Goal: Information Seeking & Learning: Learn about a topic

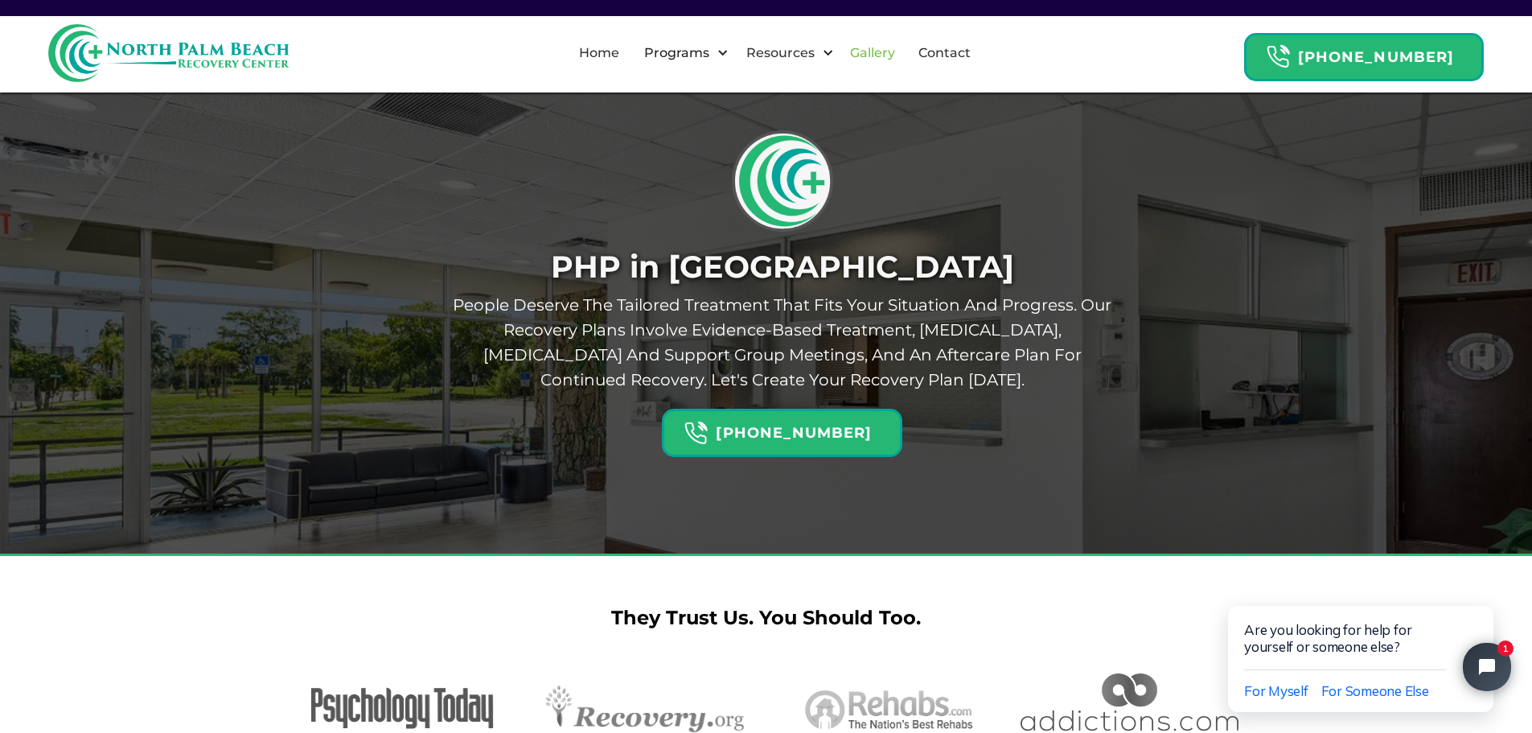
click at [888, 56] on link "Gallery" at bounding box center [873, 52] width 64 height 51
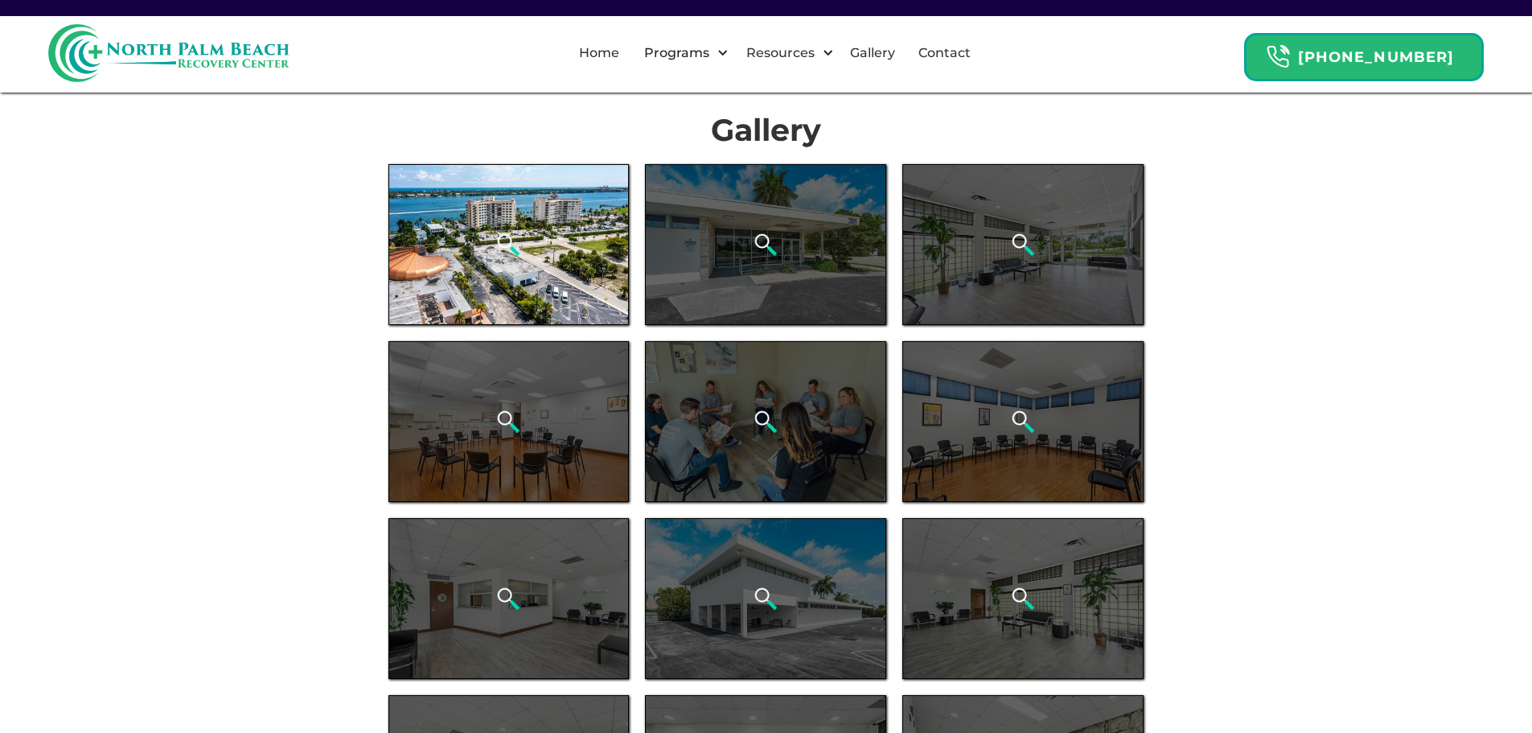
click at [512, 223] on div "open lightbox" at bounding box center [509, 244] width 241 height 161
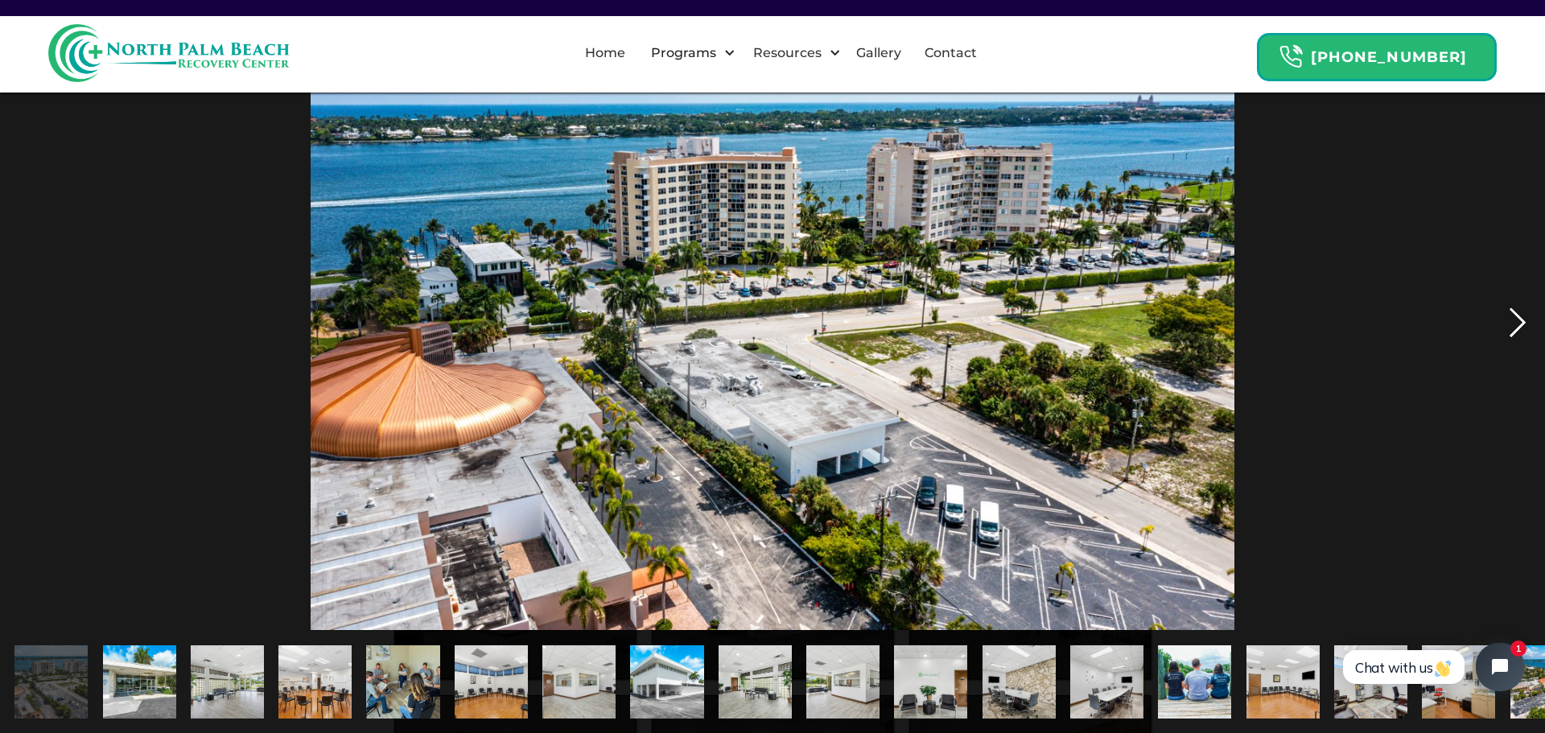
click at [1516, 319] on div "next image" at bounding box center [1517, 321] width 55 height 615
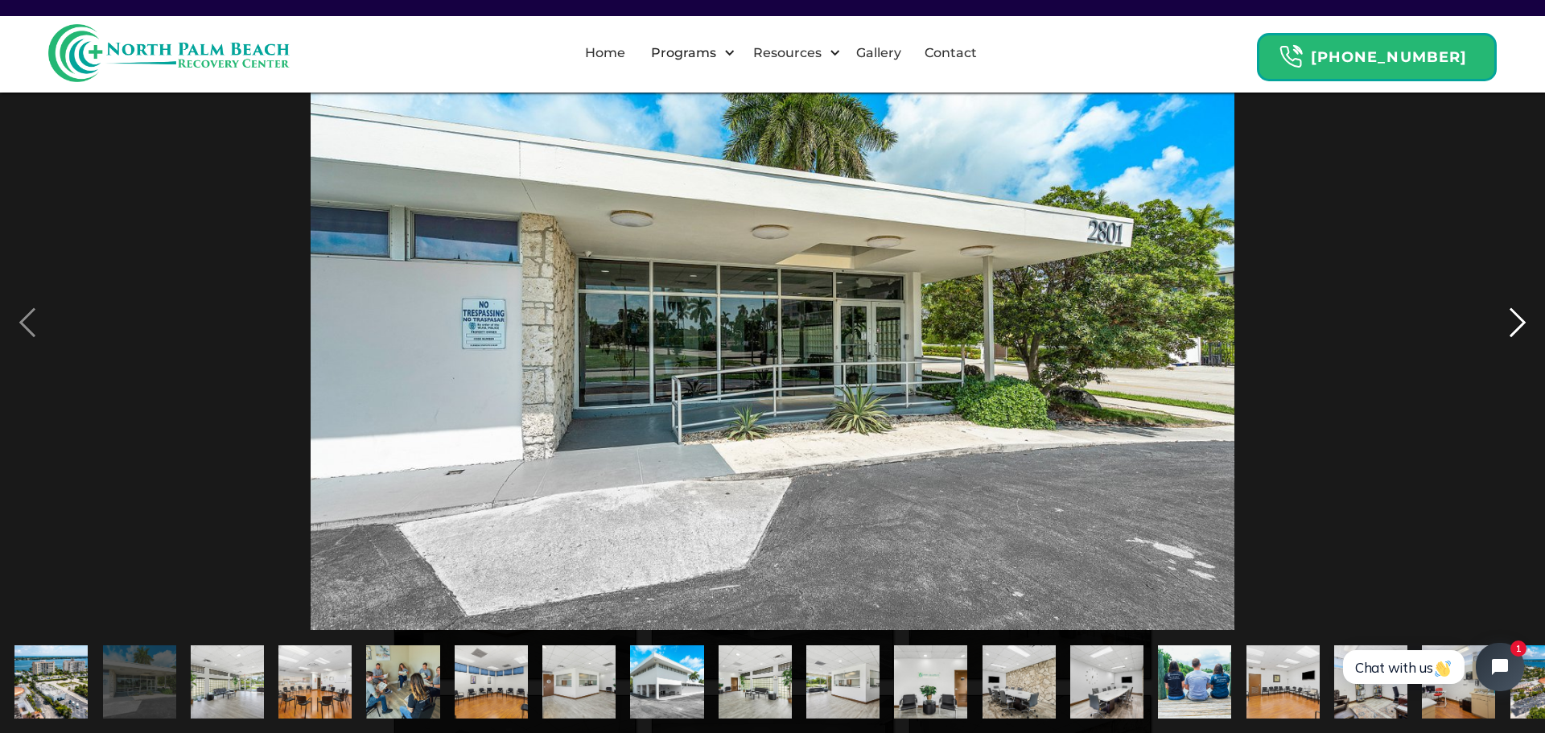
click at [1508, 327] on div "next image" at bounding box center [1517, 321] width 55 height 615
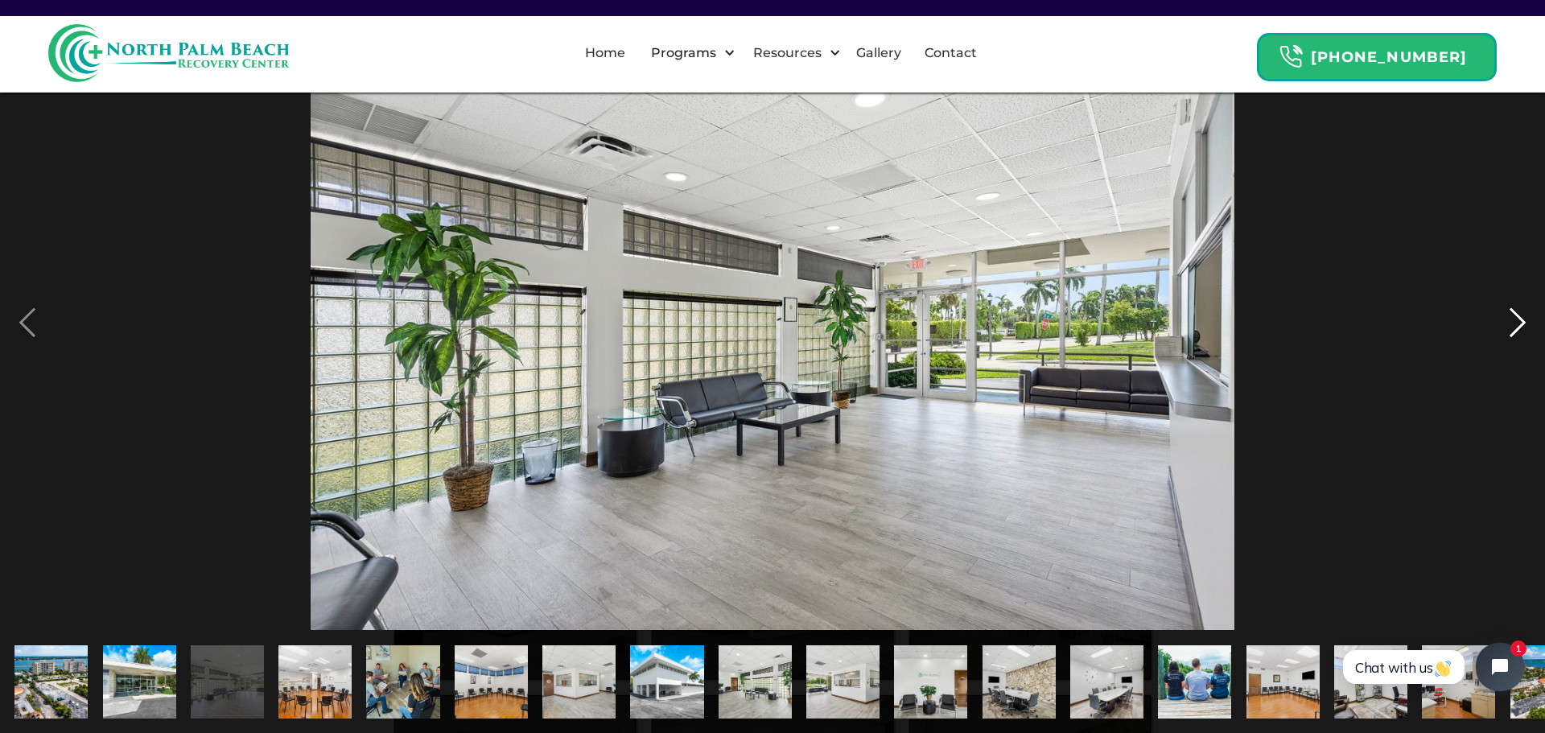
click at [1508, 325] on div "next image" at bounding box center [1517, 321] width 55 height 615
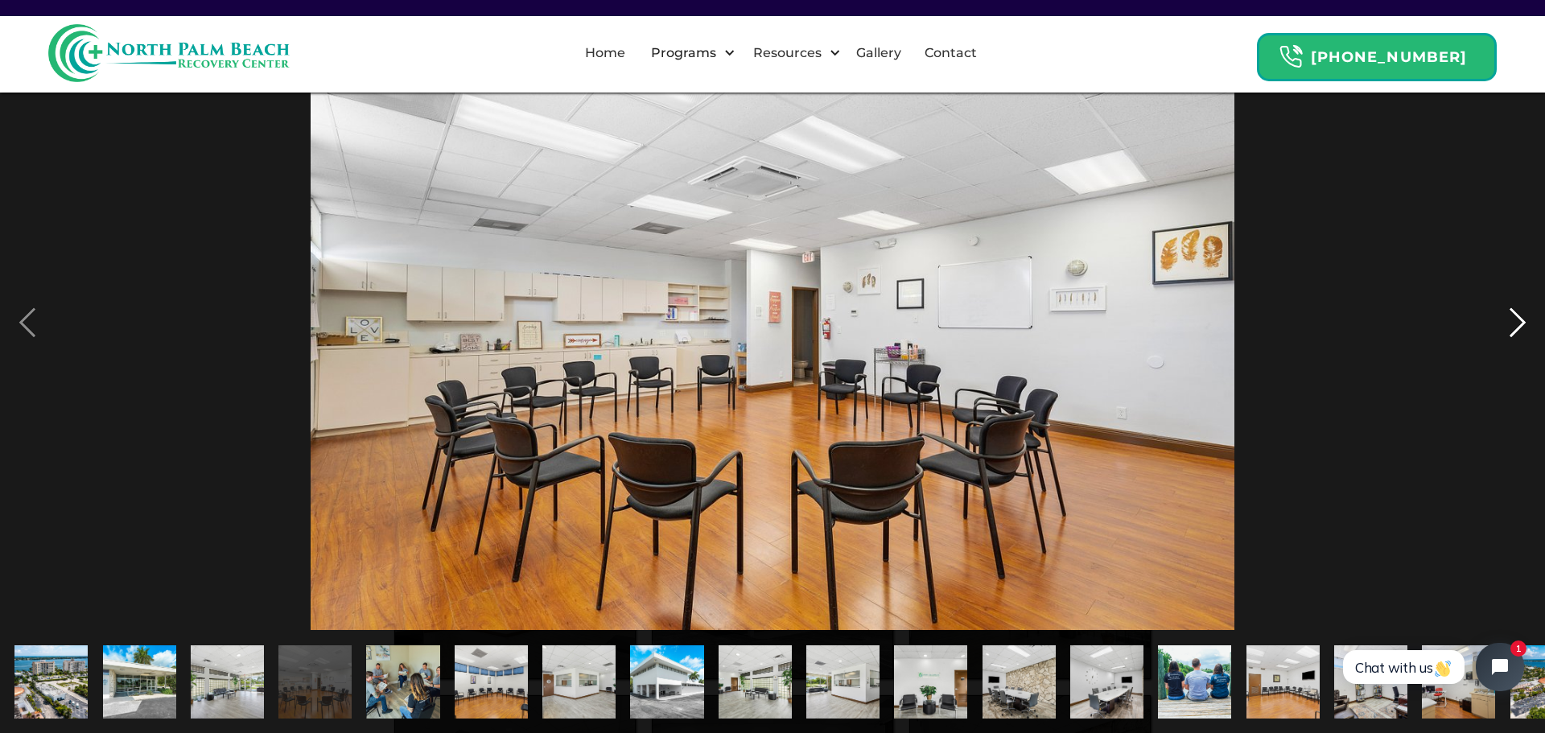
click at [1508, 325] on div "next image" at bounding box center [1517, 321] width 55 height 615
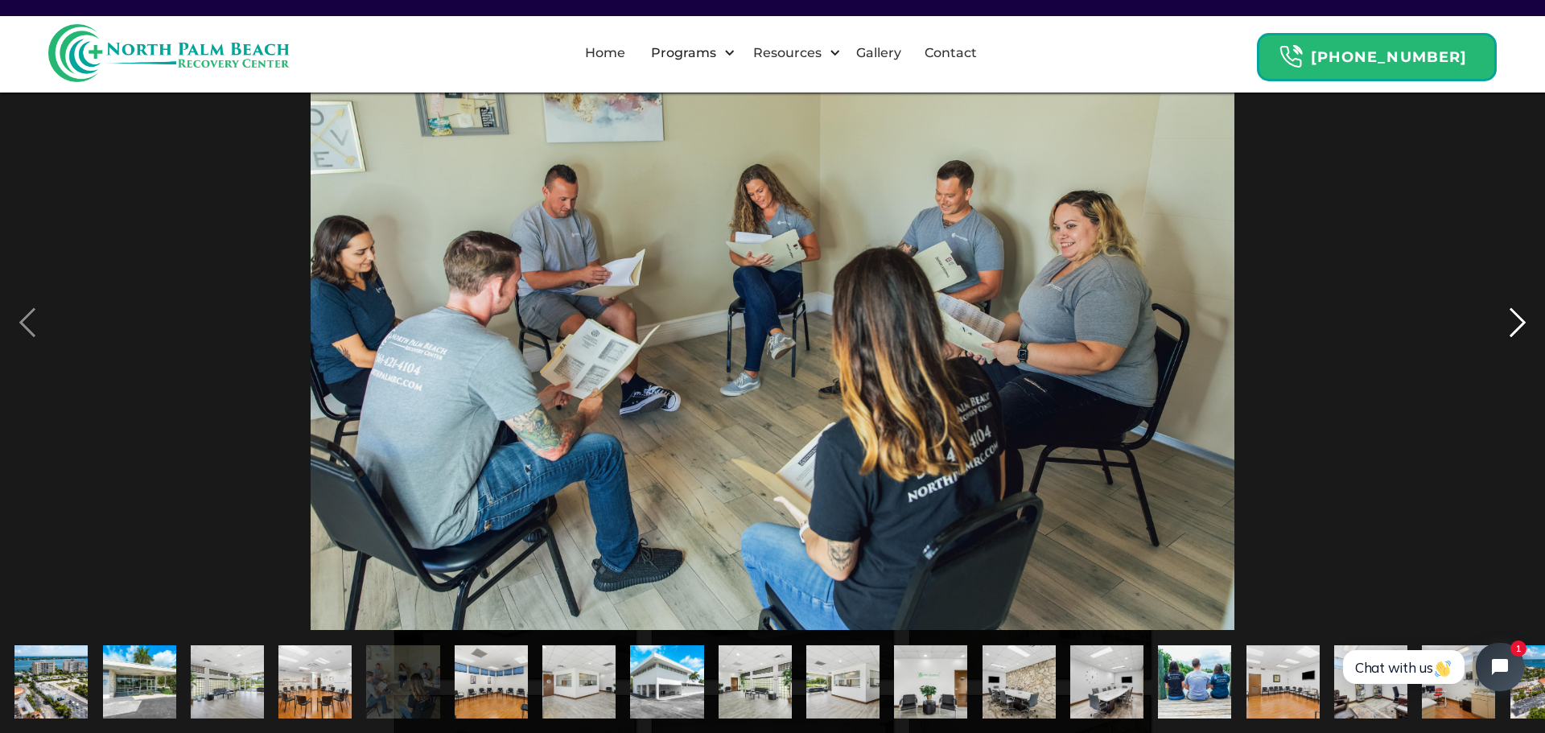
click at [1516, 323] on div "next image" at bounding box center [1517, 321] width 55 height 615
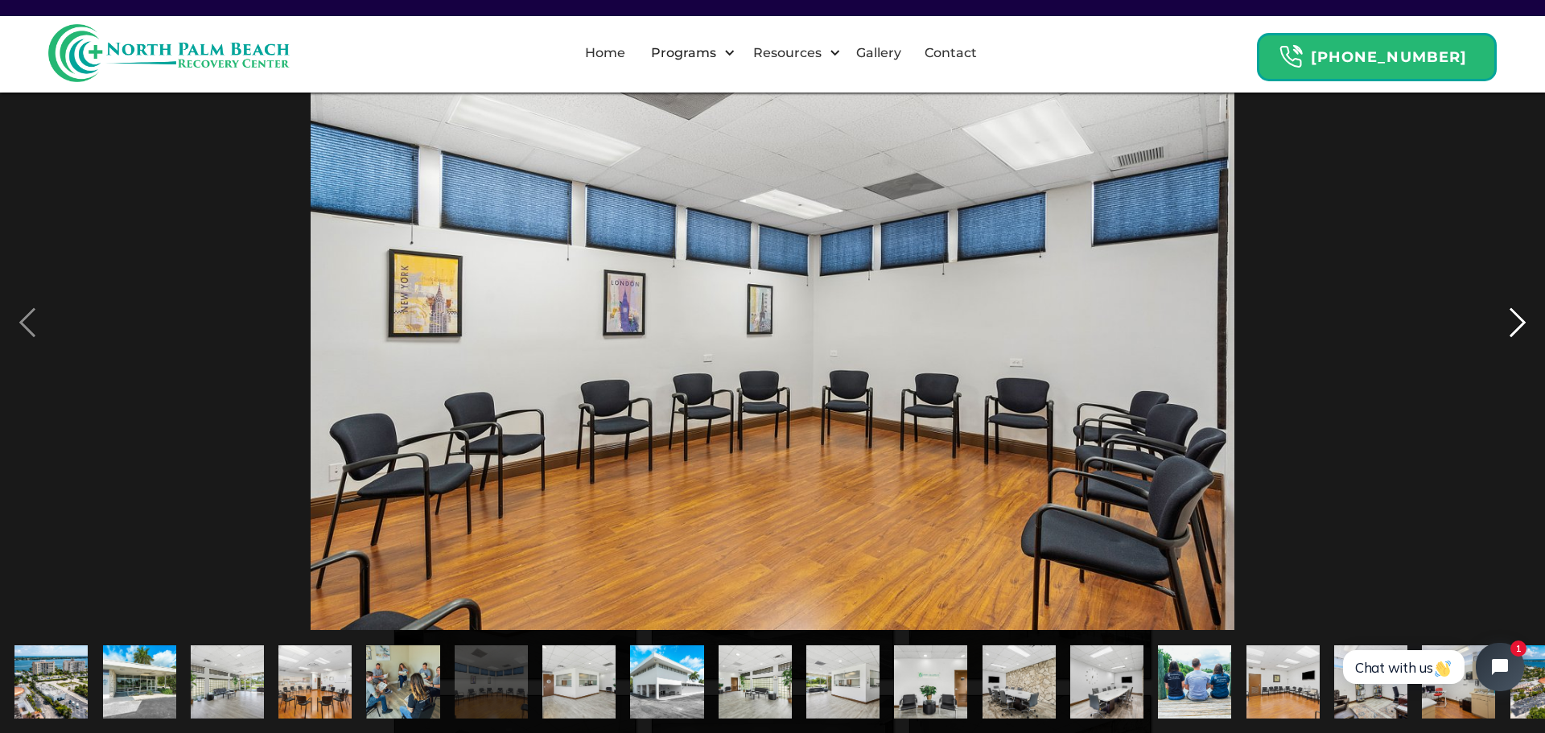
click at [1516, 323] on div "next image" at bounding box center [1517, 321] width 55 height 615
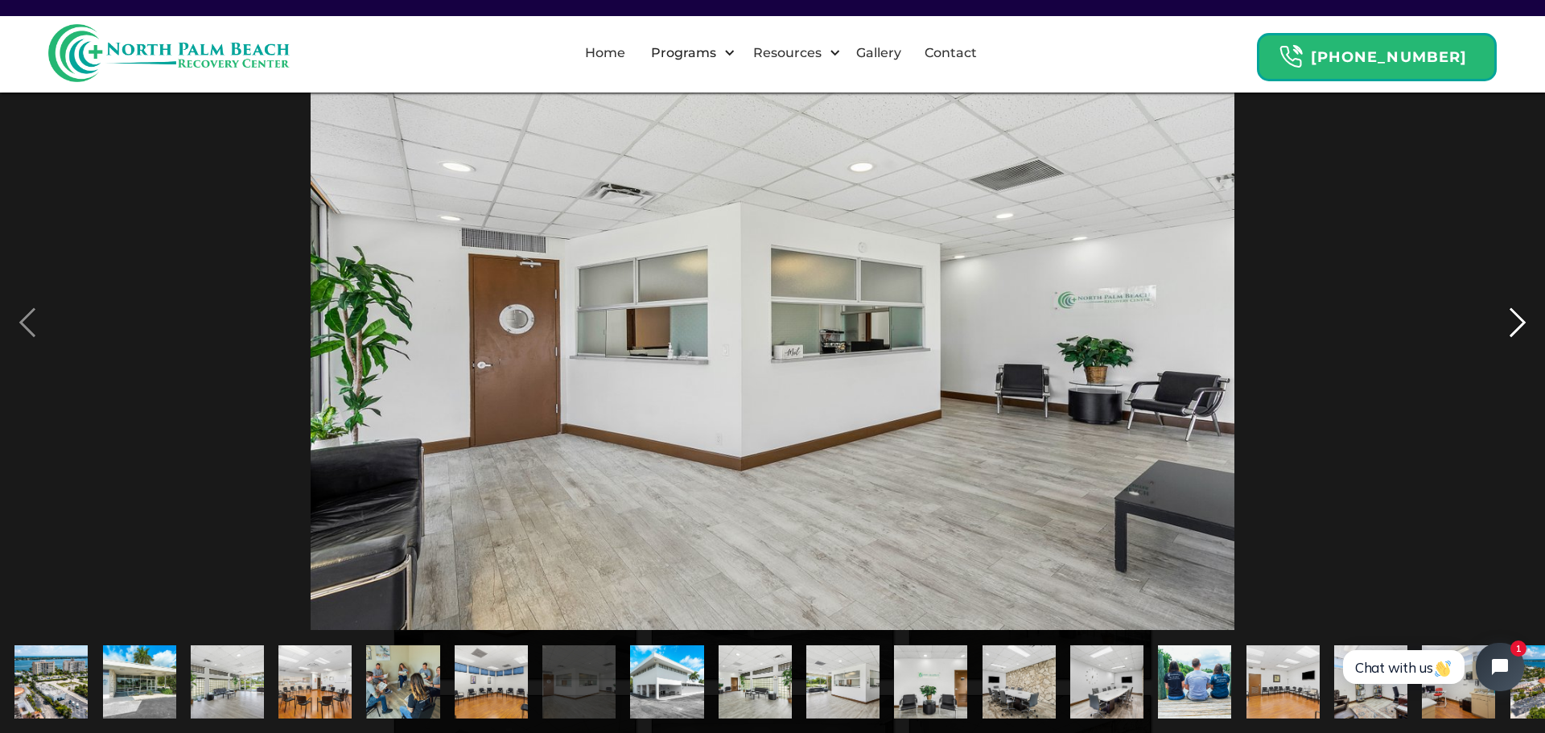
click at [1516, 323] on div "next image" at bounding box center [1517, 321] width 55 height 615
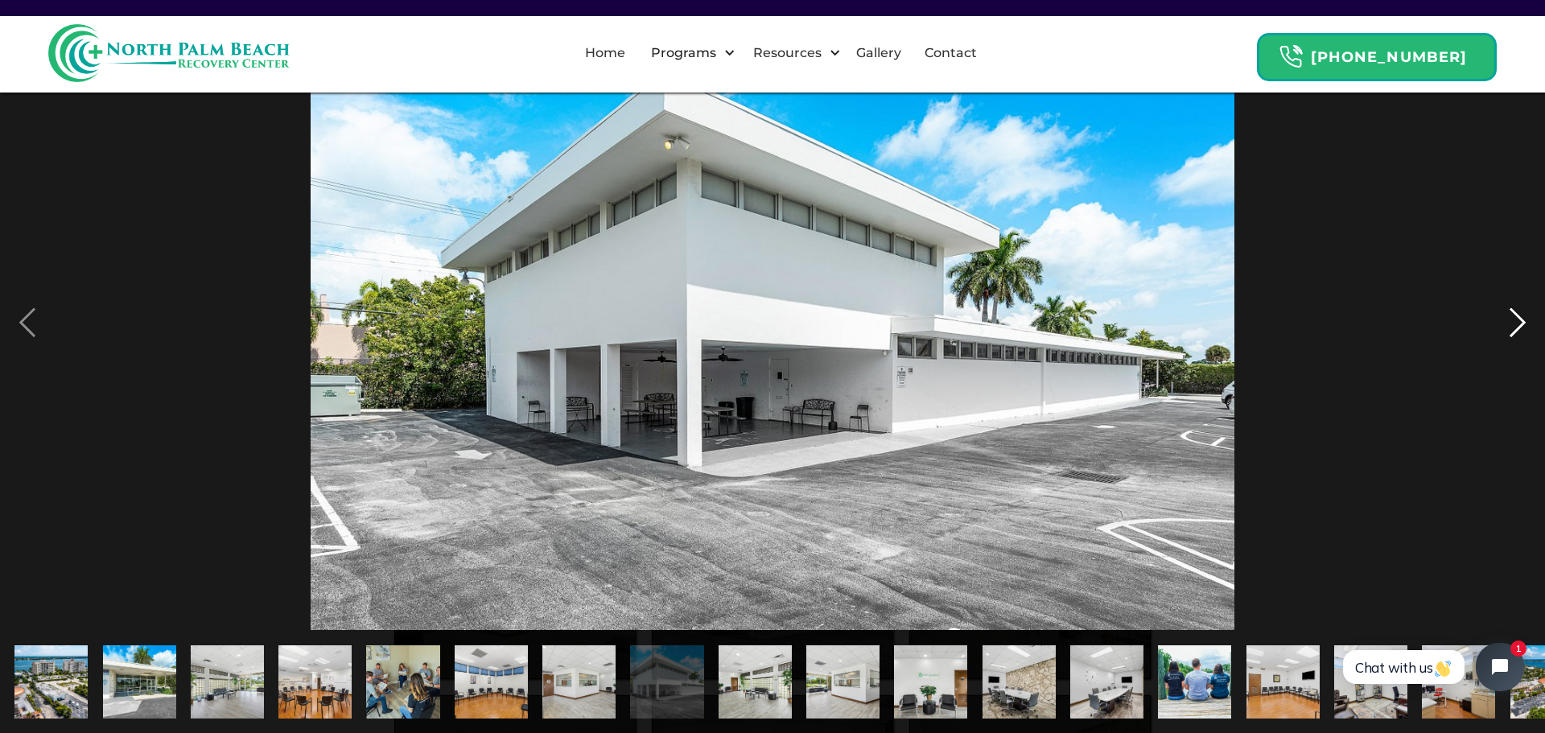
click at [1516, 323] on div "next image" at bounding box center [1517, 321] width 55 height 615
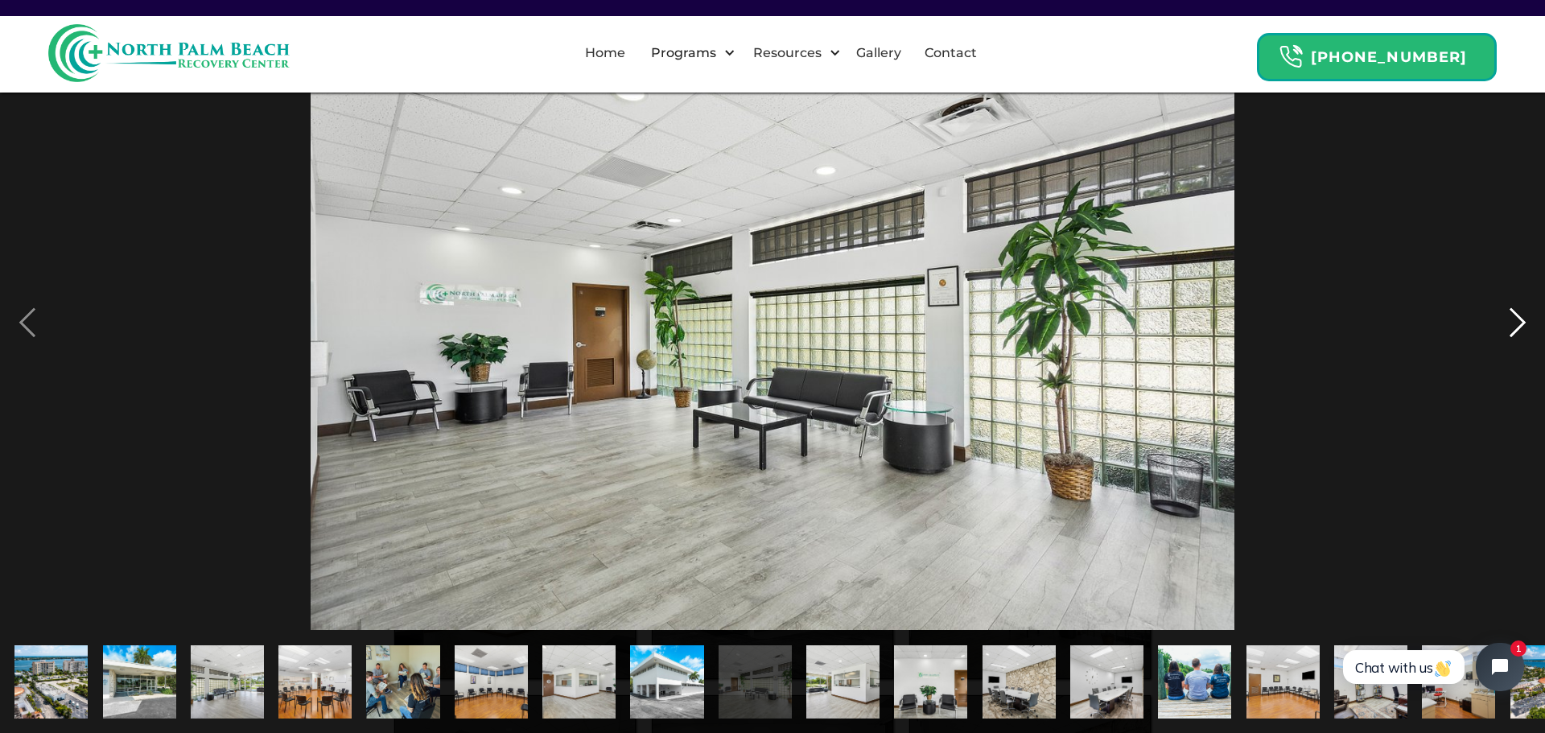
click at [1516, 323] on div "next image" at bounding box center [1517, 321] width 55 height 615
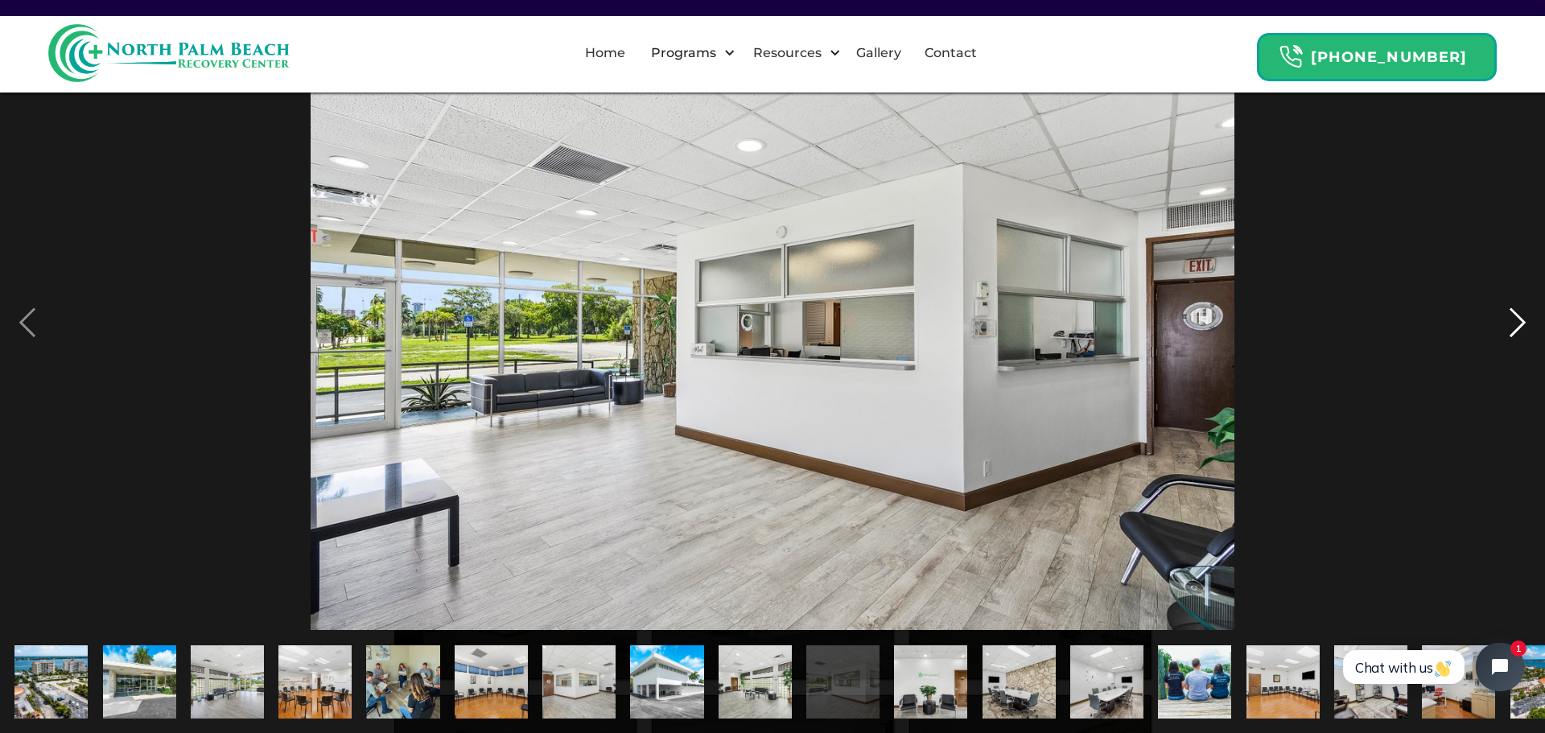
click at [1516, 323] on div "next image" at bounding box center [1517, 321] width 55 height 615
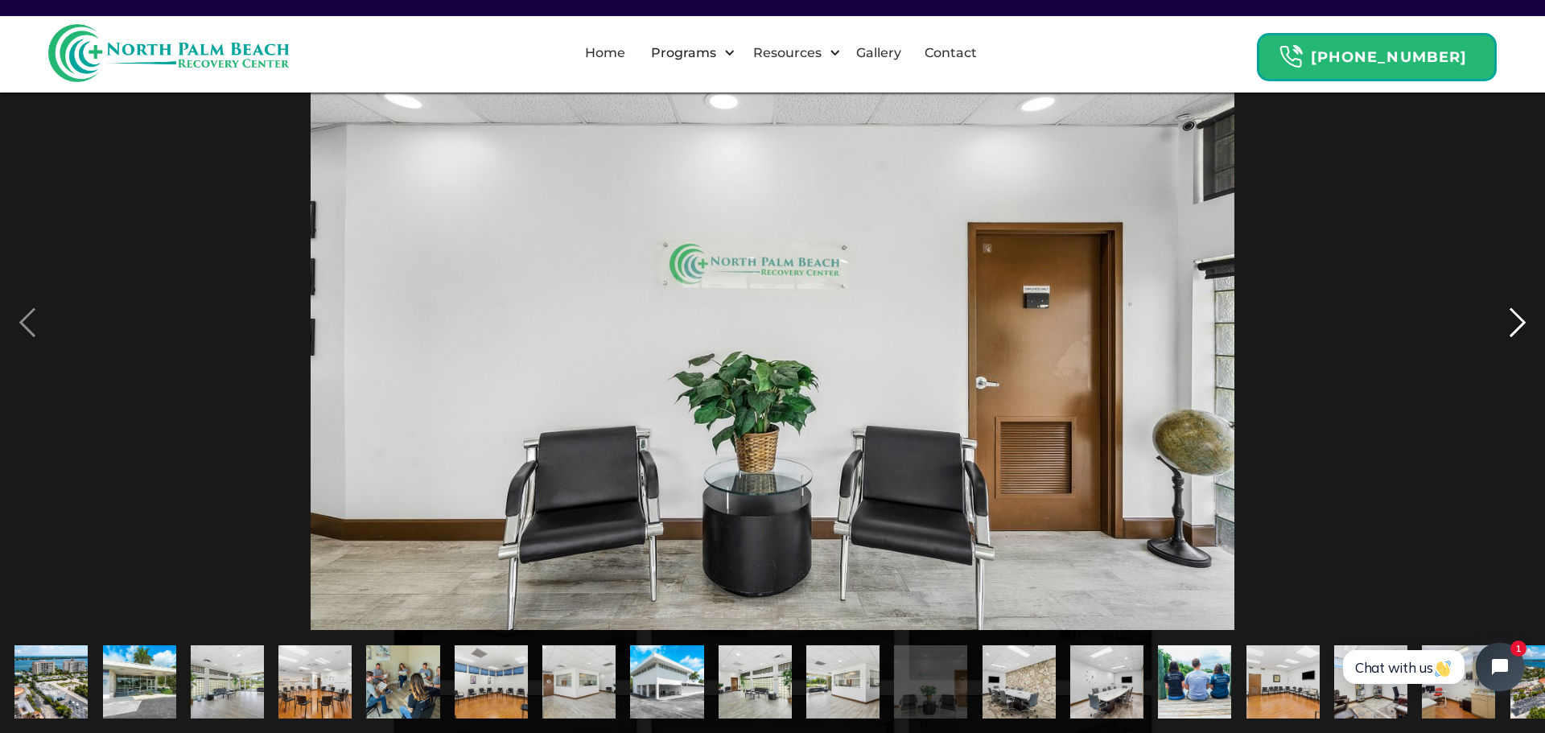
click at [1516, 323] on div "next image" at bounding box center [1517, 321] width 55 height 615
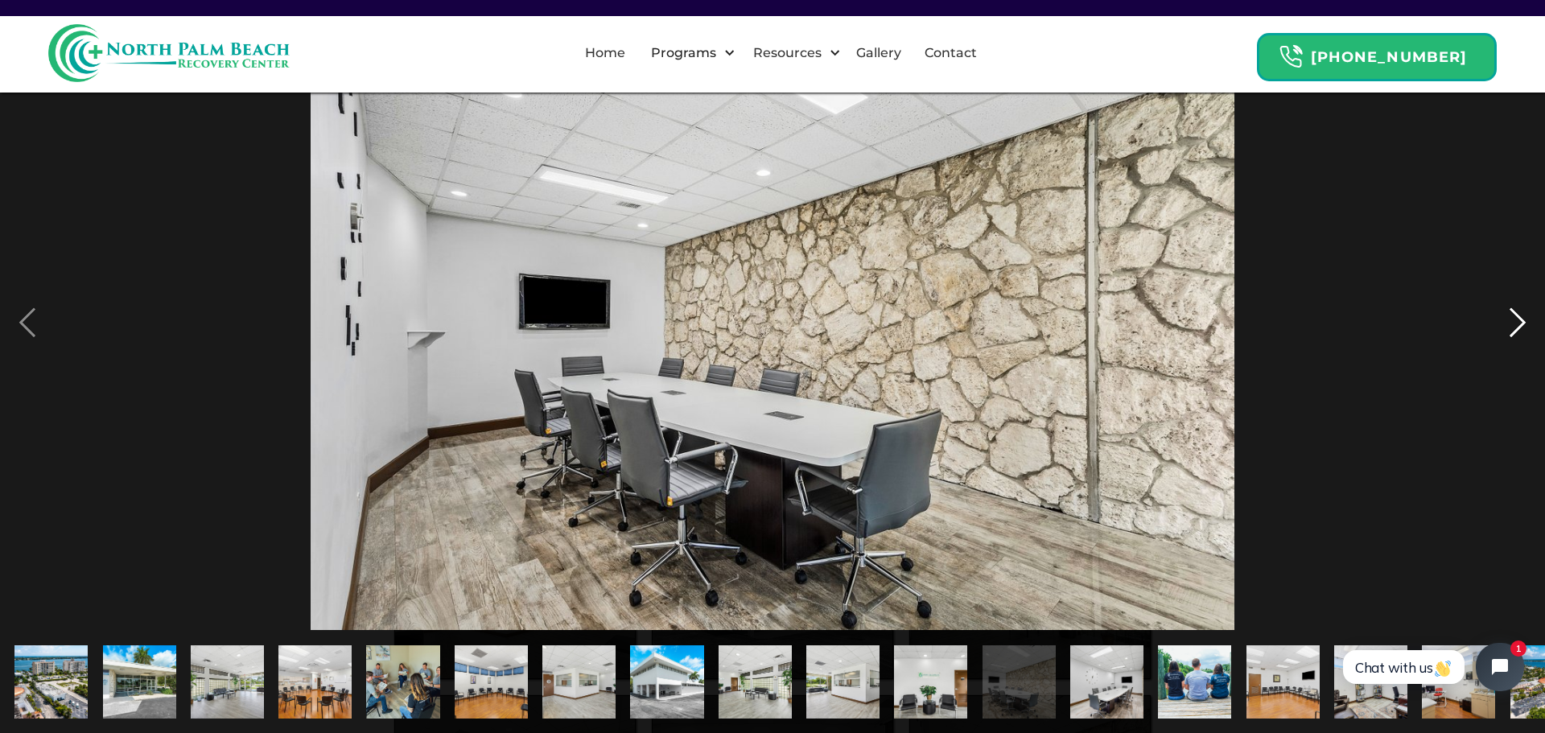
click at [1516, 323] on div "next image" at bounding box center [1517, 321] width 55 height 615
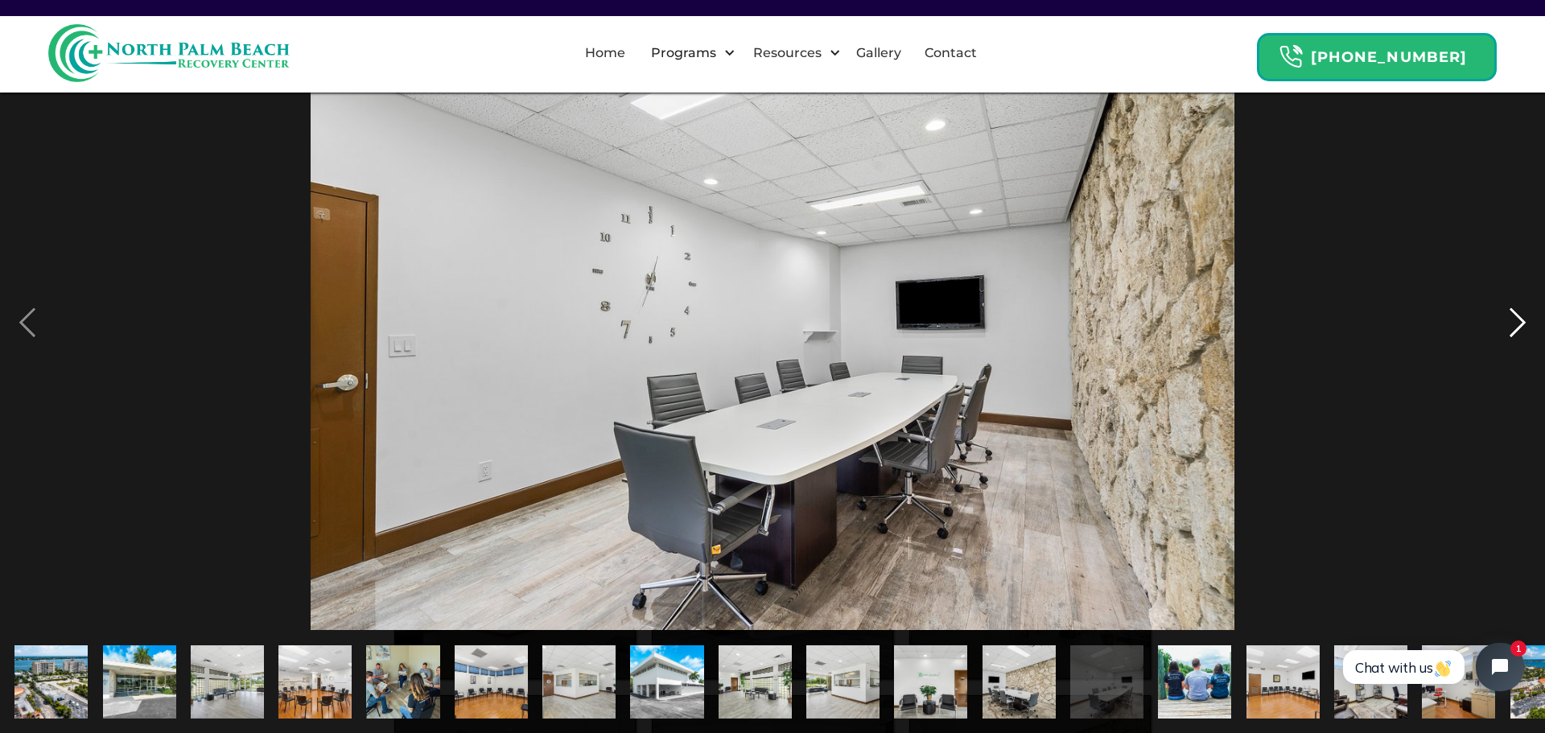
click at [1516, 323] on div "next image" at bounding box center [1517, 321] width 55 height 615
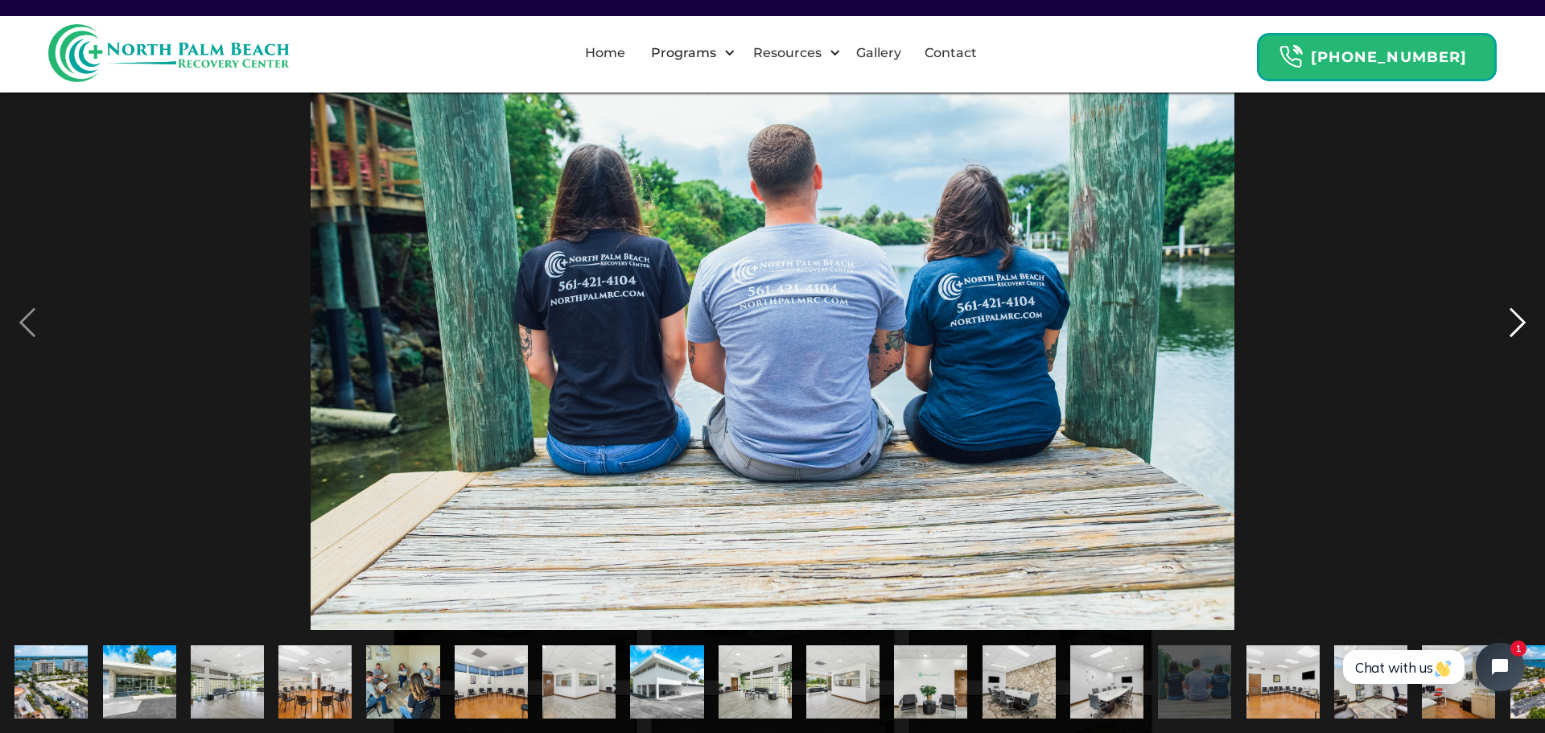
click at [1520, 320] on div "next image" at bounding box center [1517, 321] width 55 height 615
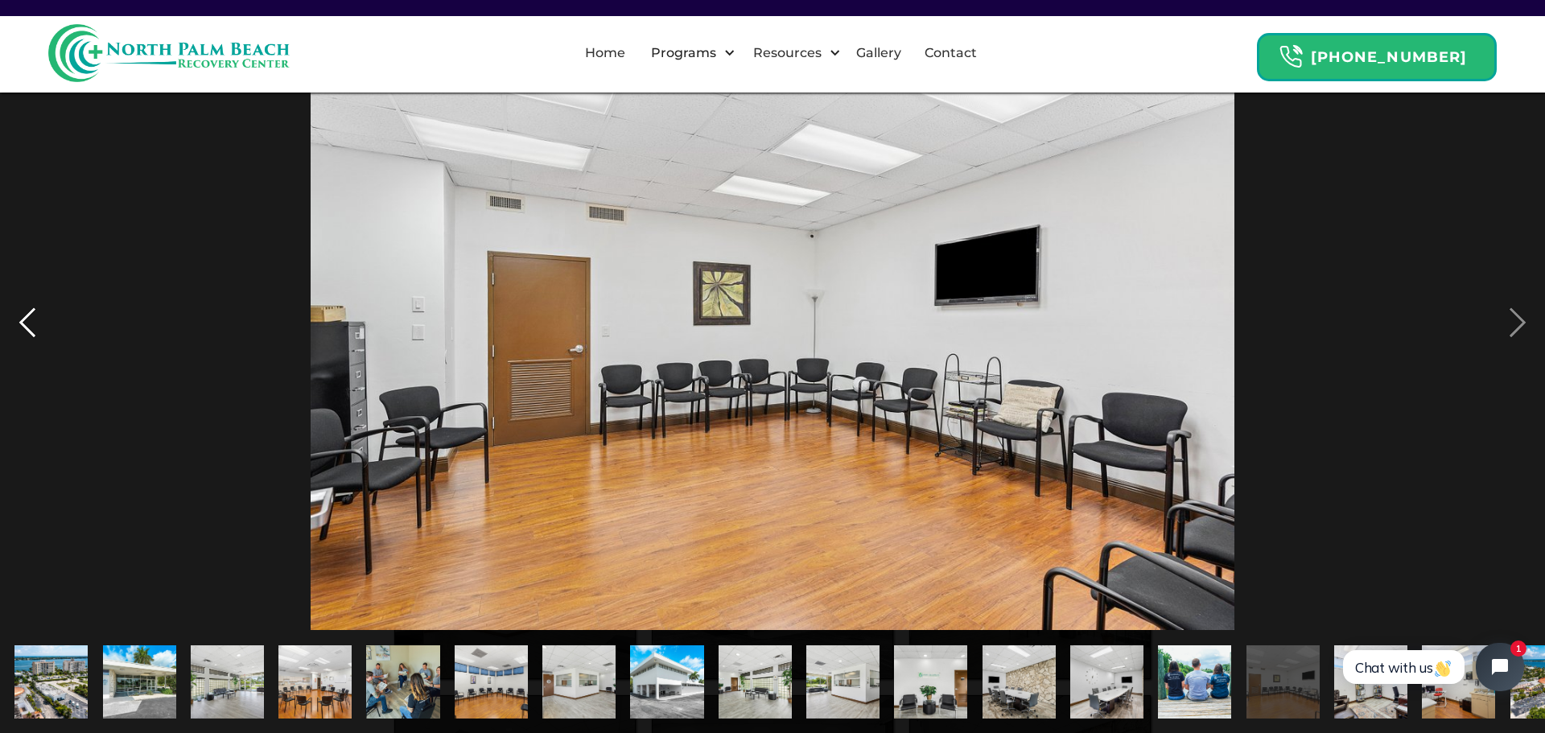
click at [30, 343] on div "previous image" at bounding box center [27, 321] width 55 height 615
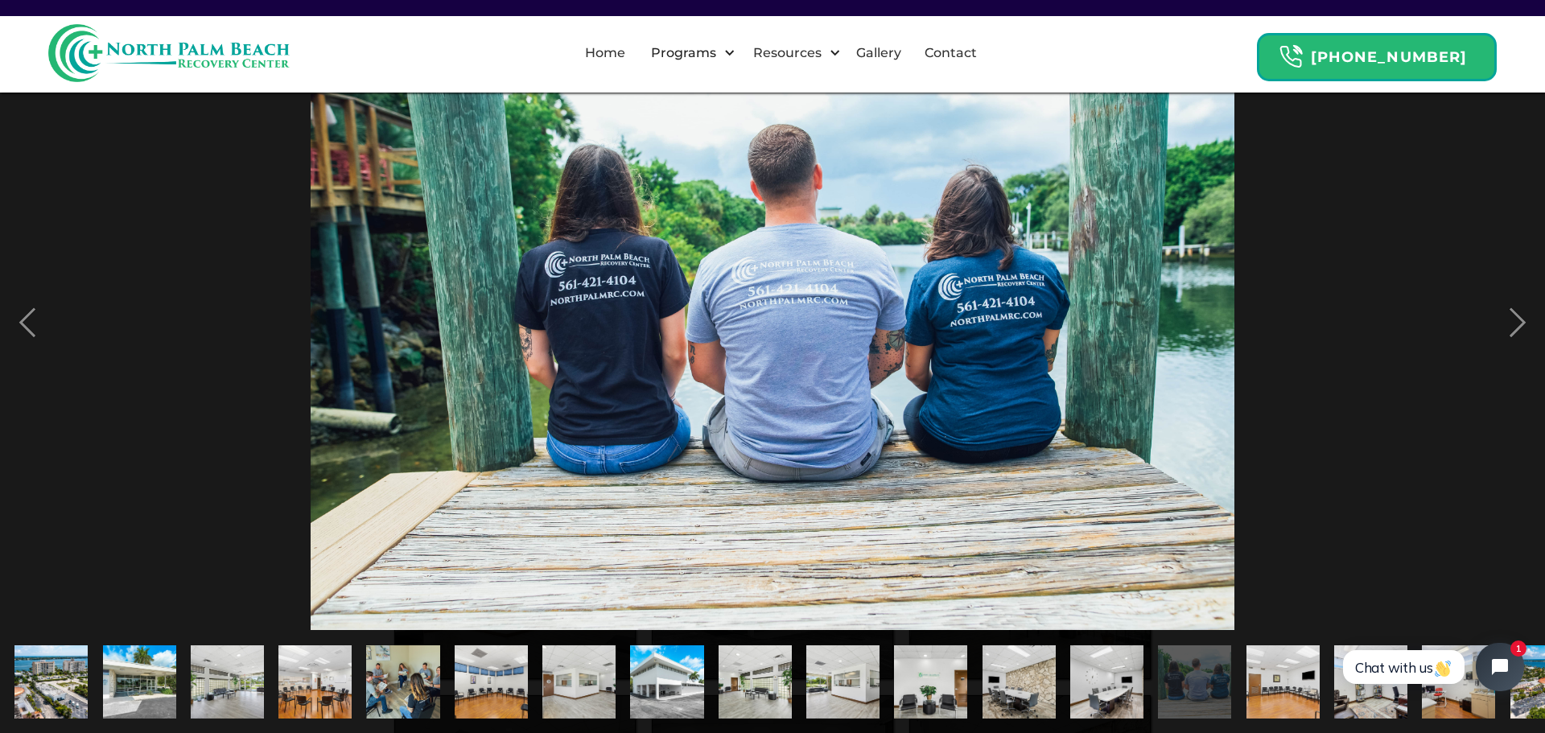
click at [1477, 319] on div at bounding box center [772, 321] width 1545 height 615
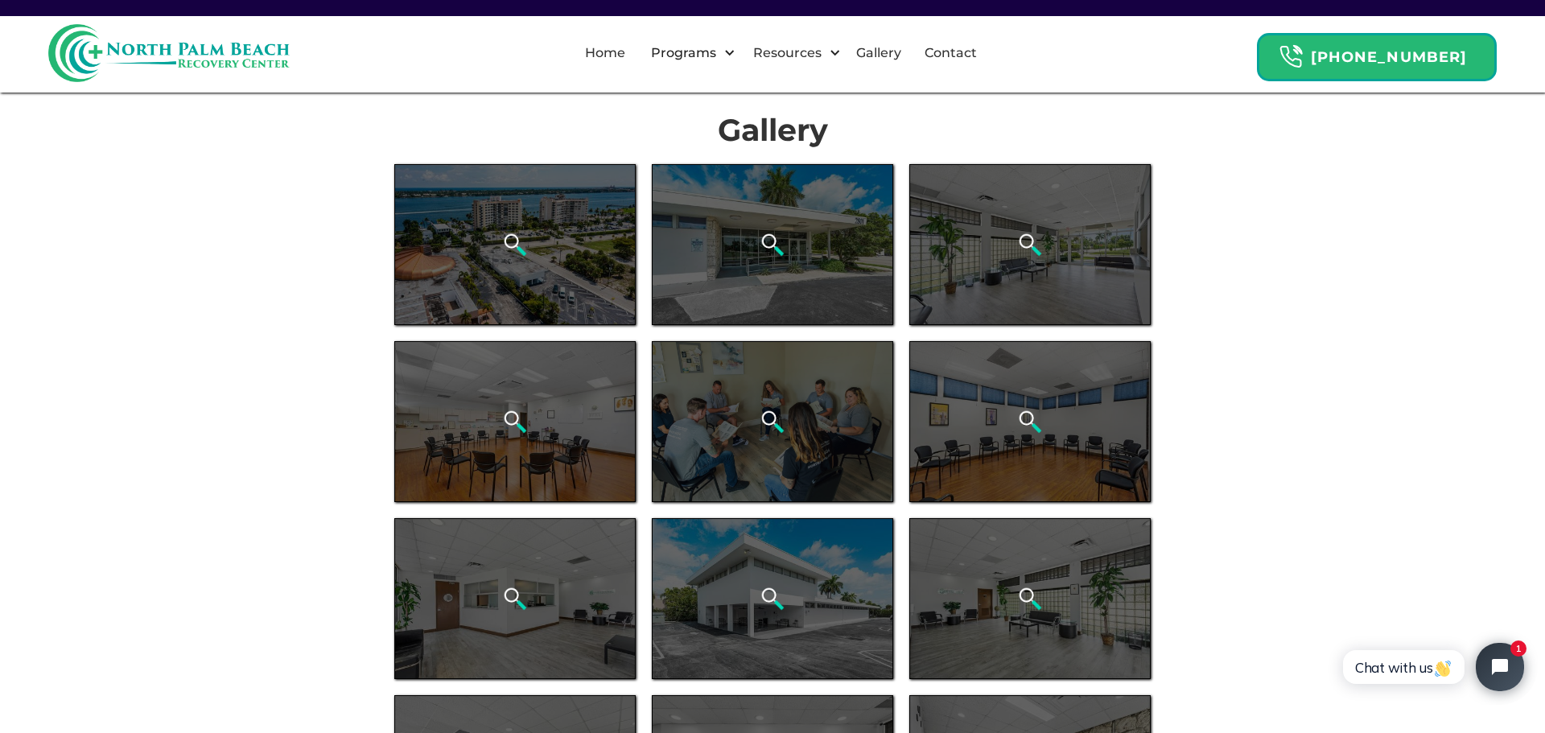
click at [1500, 319] on div "next image" at bounding box center [1517, 321] width 55 height 615
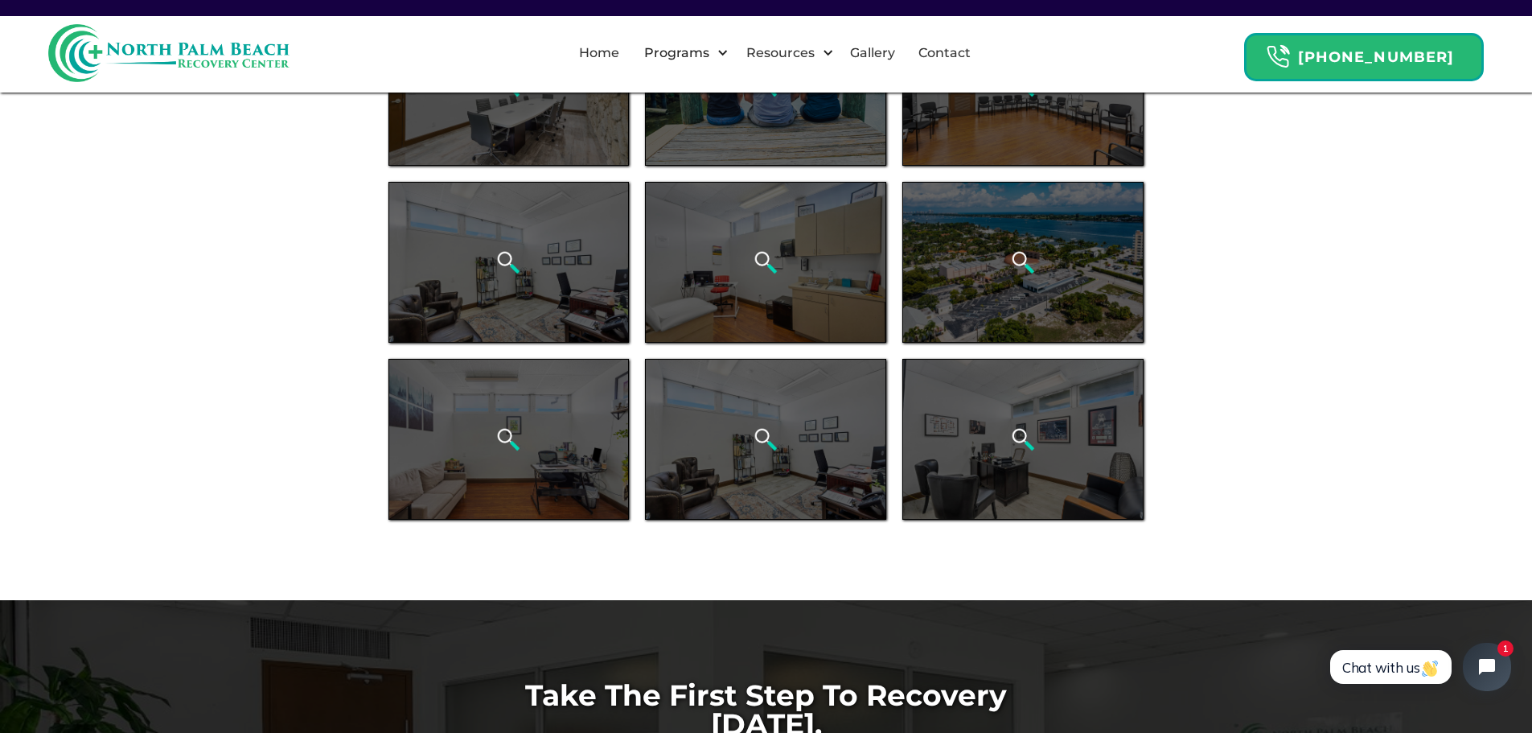
scroll to position [644, 0]
